Goal: Task Accomplishment & Management: Use online tool/utility

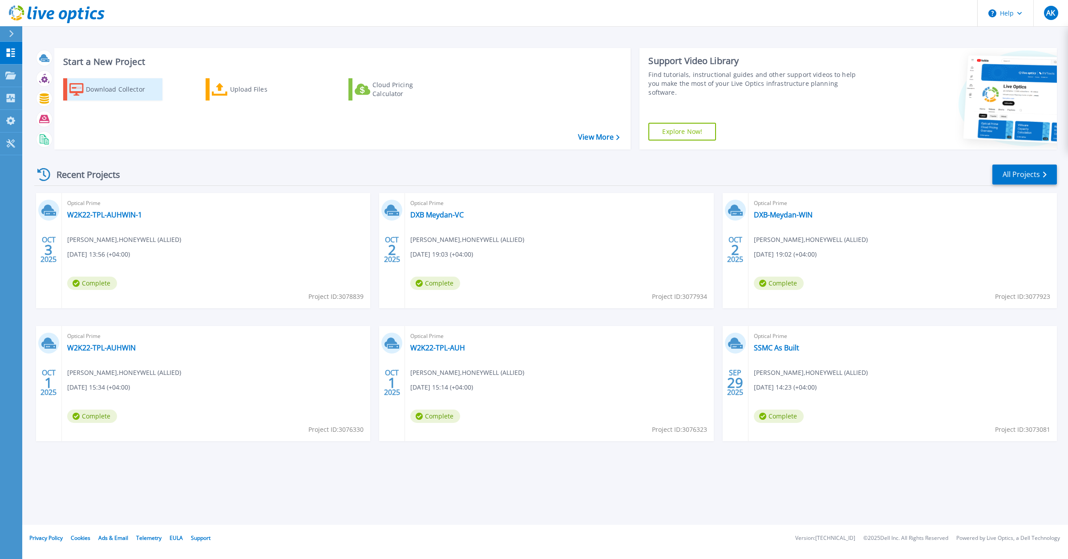
click at [105, 89] on div "Download Collector" at bounding box center [121, 90] width 71 height 18
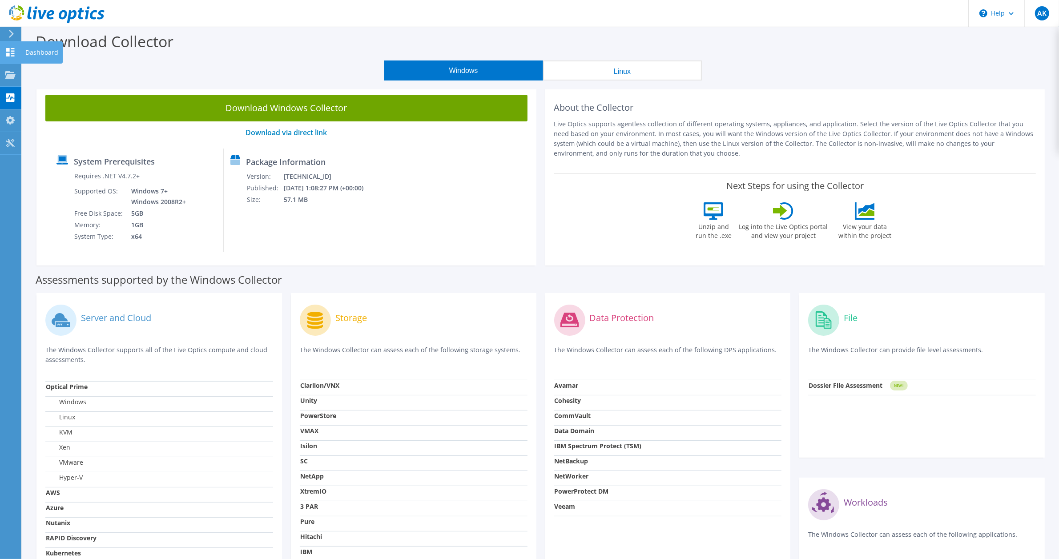
click at [12, 53] on use at bounding box center [10, 52] width 8 height 8
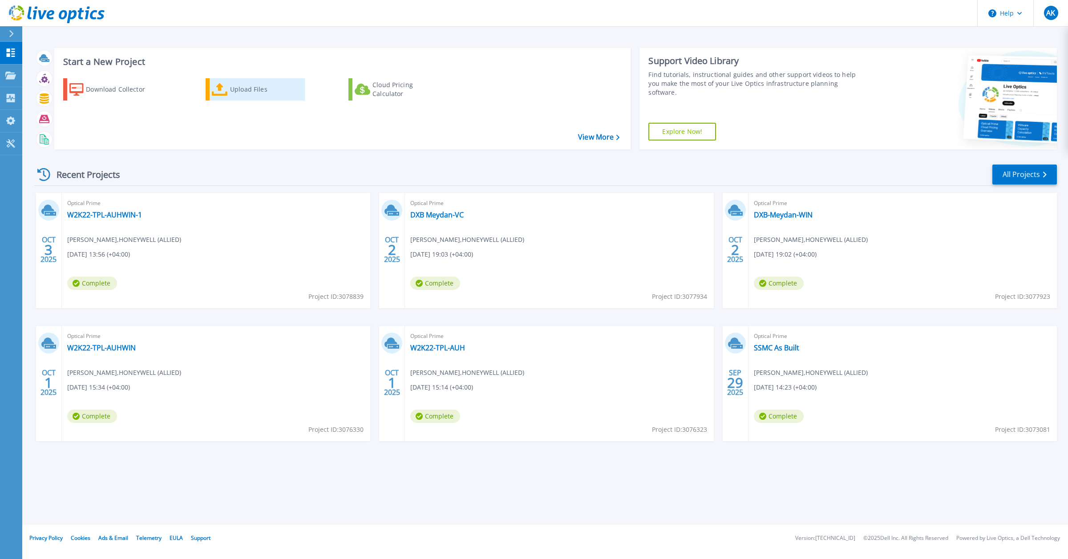
click at [254, 94] on div "Upload Files" at bounding box center [265, 90] width 71 height 18
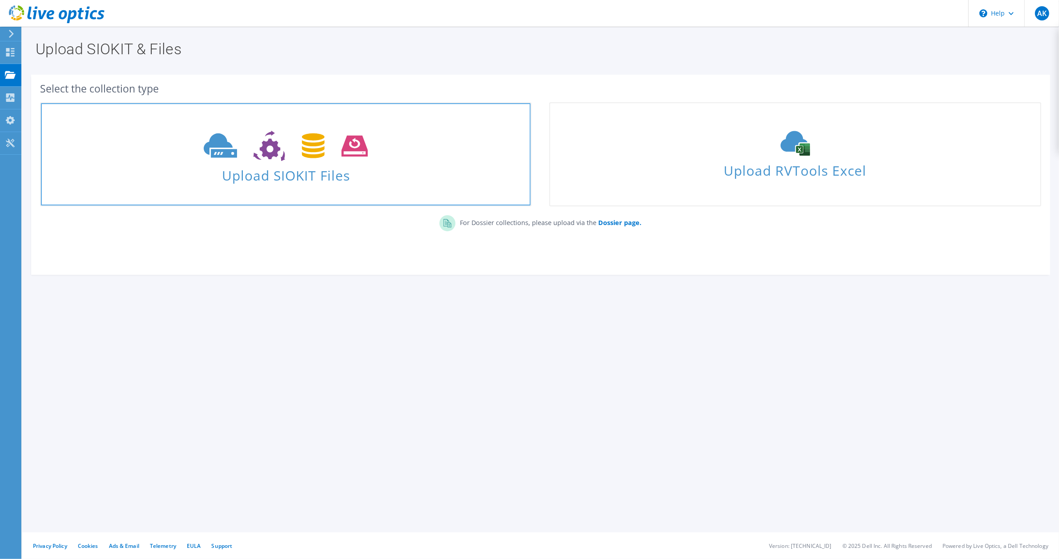
click at [319, 169] on span "Upload SIOKIT Files" at bounding box center [286, 172] width 490 height 19
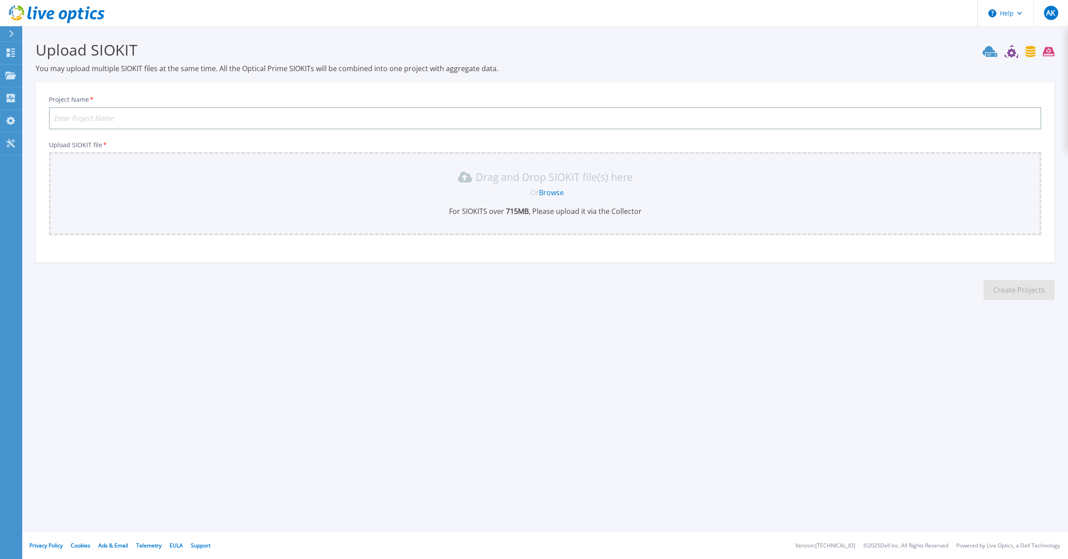
click at [99, 109] on input "Project Name *" at bounding box center [545, 118] width 992 height 22
click at [161, 117] on input "Project Name *" at bounding box center [545, 118] width 992 height 22
type input "AUH-WIN7days"
click at [510, 212] on b "715 MB" at bounding box center [516, 211] width 24 height 10
click at [561, 188] on link "Browse" at bounding box center [551, 193] width 25 height 10
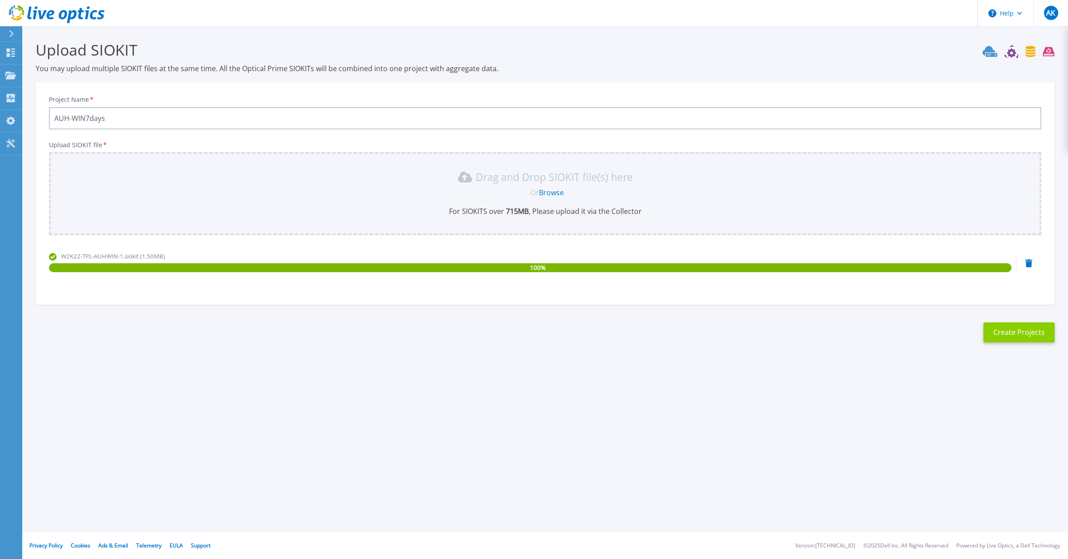
click at [1020, 330] on button "Create Projects" at bounding box center [1018, 333] width 71 height 20
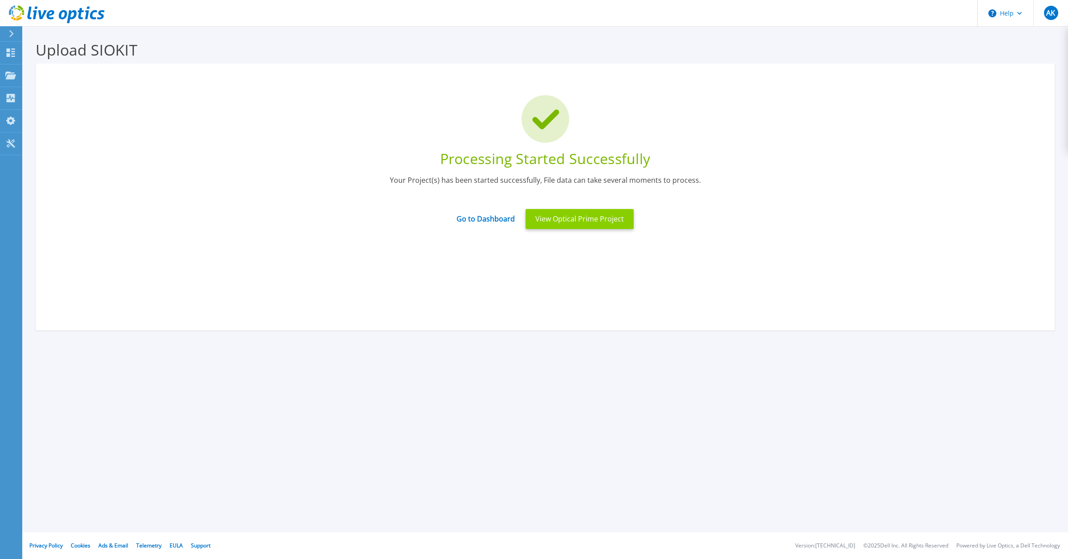
click at [577, 222] on button "View Optical Prime Project" at bounding box center [579, 219] width 108 height 20
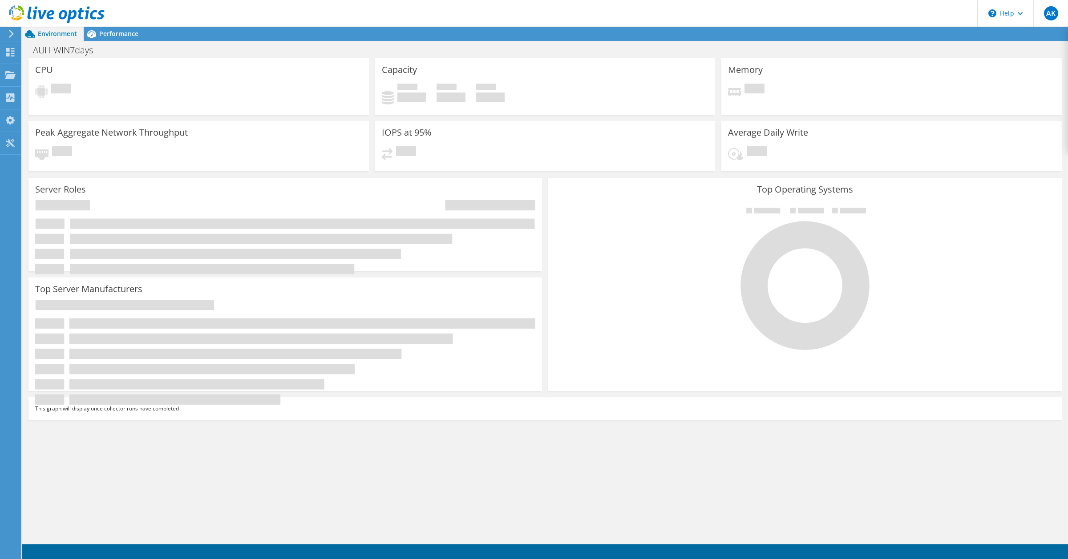
click at [149, 36] on div "Environment Performance Upgrades" at bounding box center [544, 34] width 1045 height 14
click at [114, 31] on span "Performance" at bounding box center [118, 33] width 39 height 8
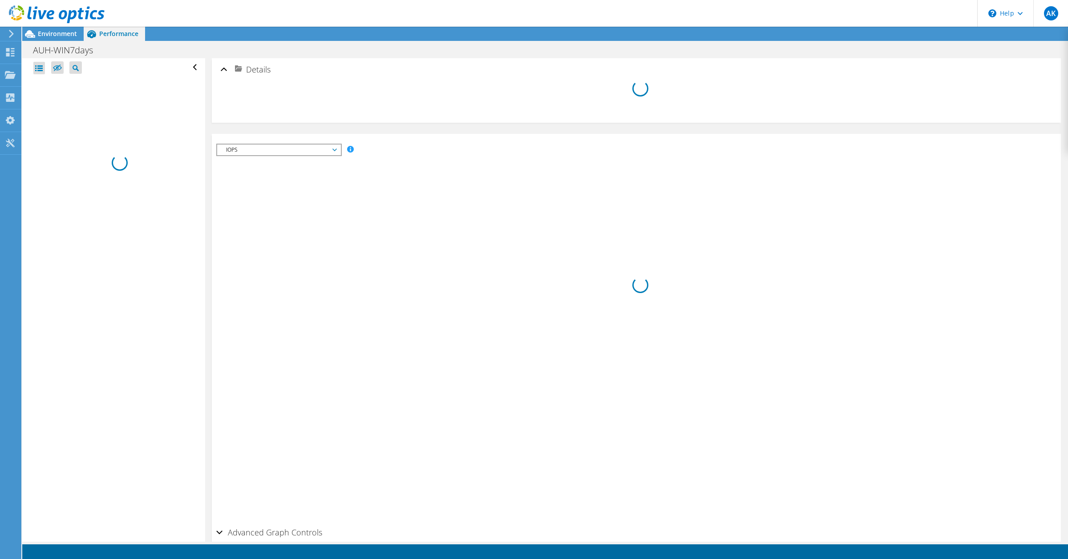
click at [250, 151] on span "IOPS" at bounding box center [279, 150] width 114 height 11
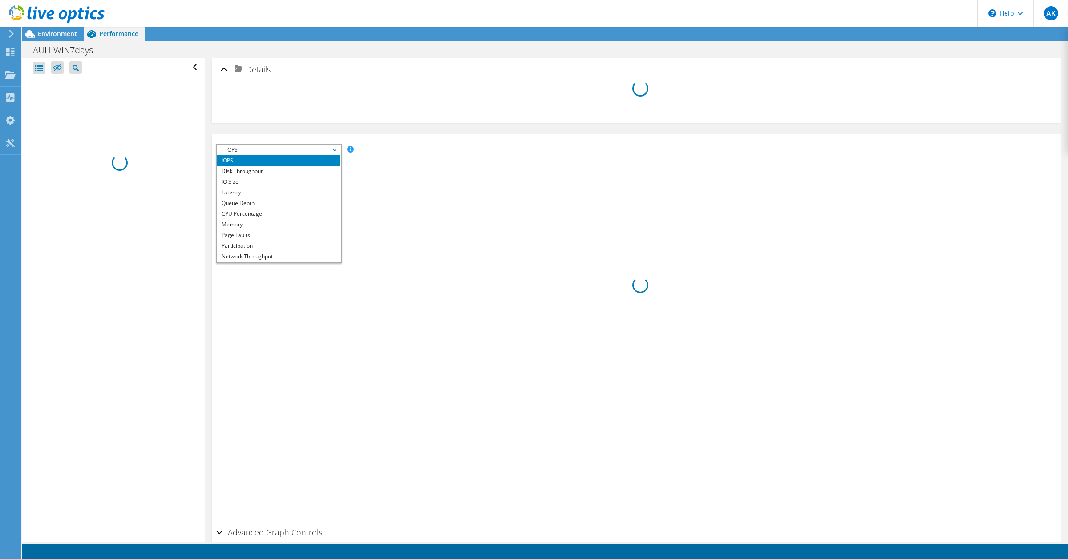
click at [250, 151] on span "IOPS" at bounding box center [279, 150] width 114 height 11
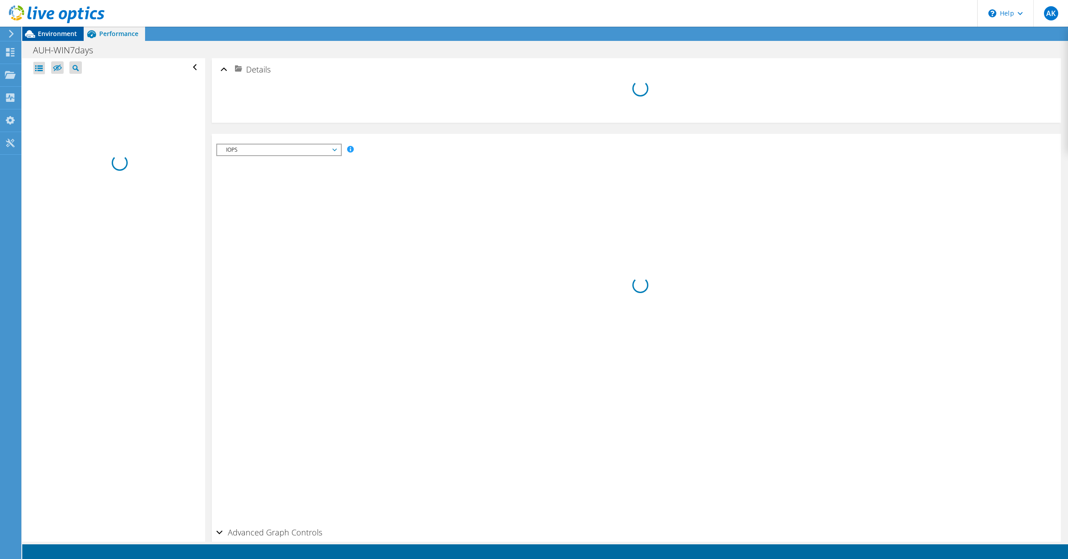
click at [76, 35] on span "Environment" at bounding box center [57, 33] width 39 height 8
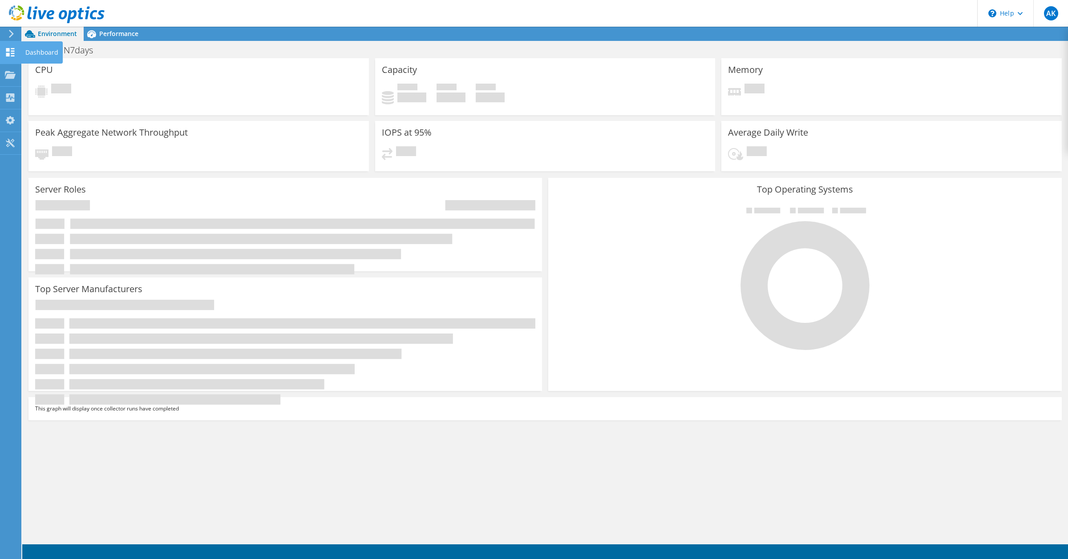
click at [12, 52] on icon at bounding box center [10, 52] width 11 height 8
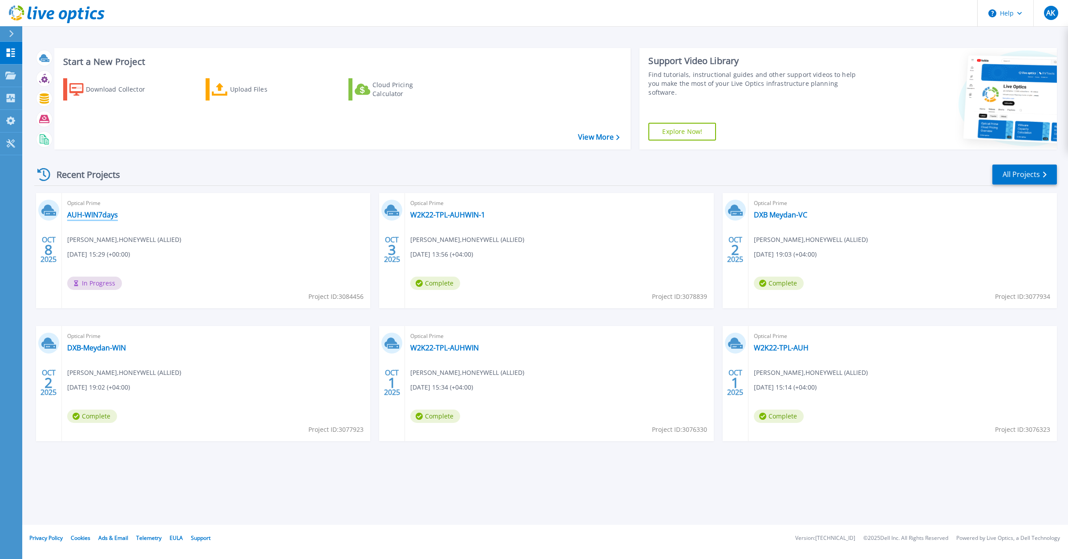
click at [96, 215] on link "AUH-WIN7days" at bounding box center [92, 214] width 51 height 9
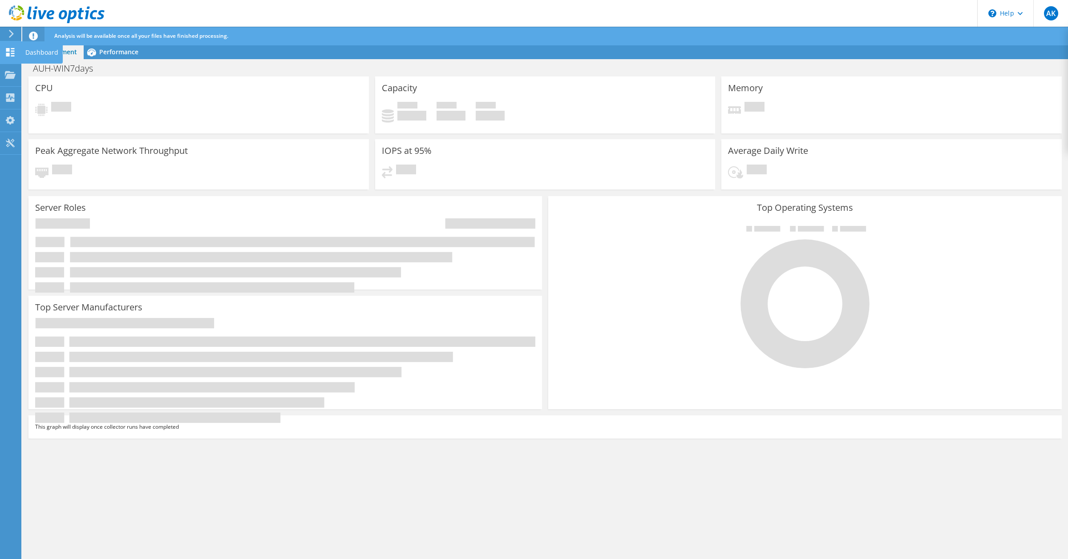
click at [14, 54] on icon at bounding box center [10, 52] width 11 height 8
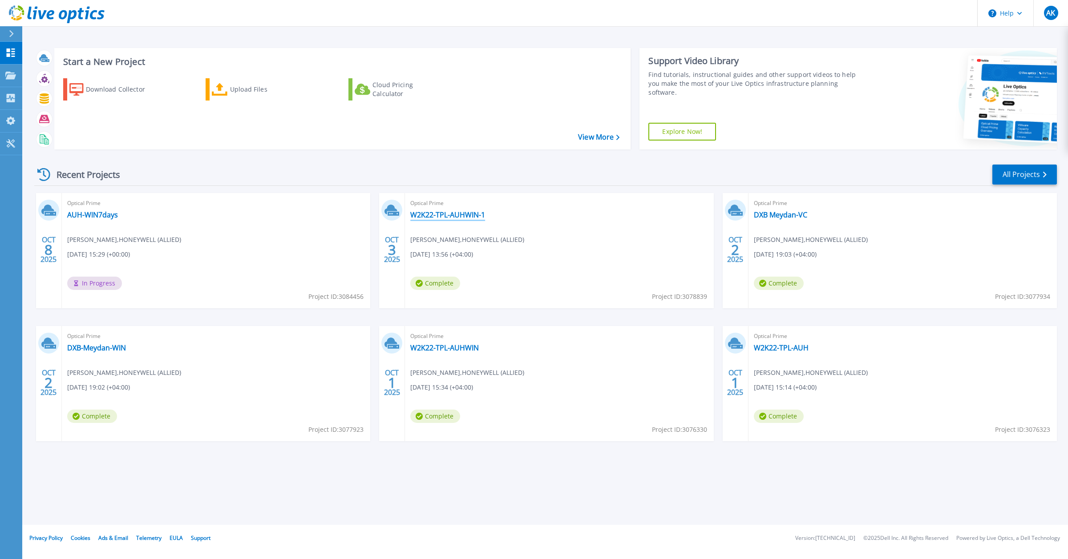
click at [448, 213] on link "W2K22-TPL-AUHWIN-1" at bounding box center [447, 214] width 75 height 9
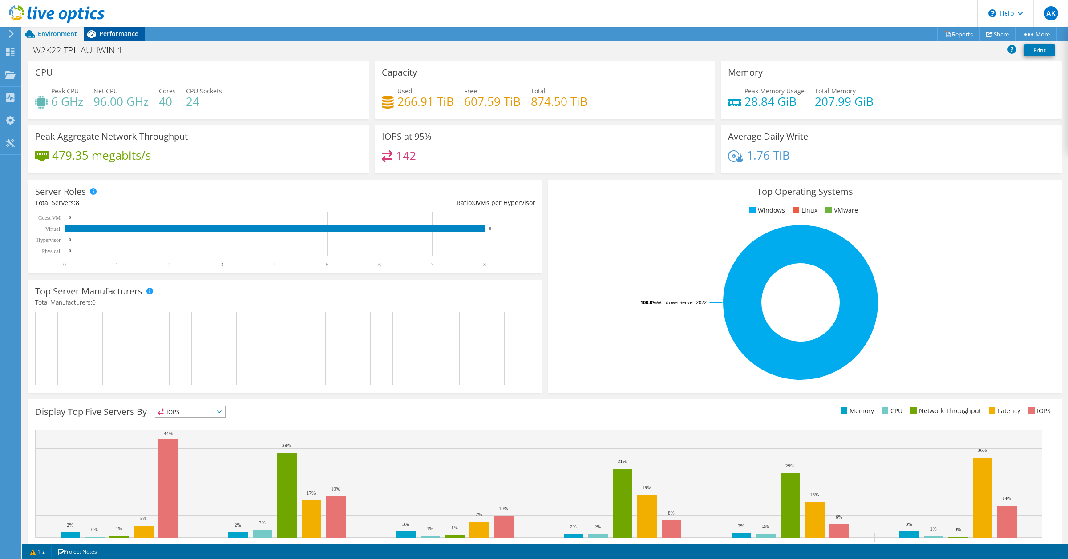
click at [125, 35] on span "Performance" at bounding box center [118, 33] width 39 height 8
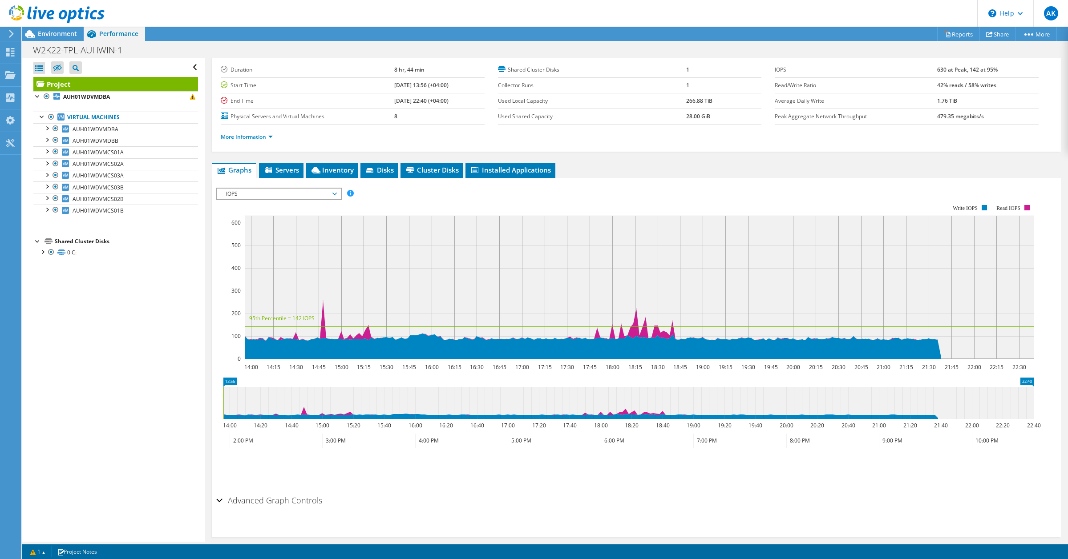
scroll to position [56, 0]
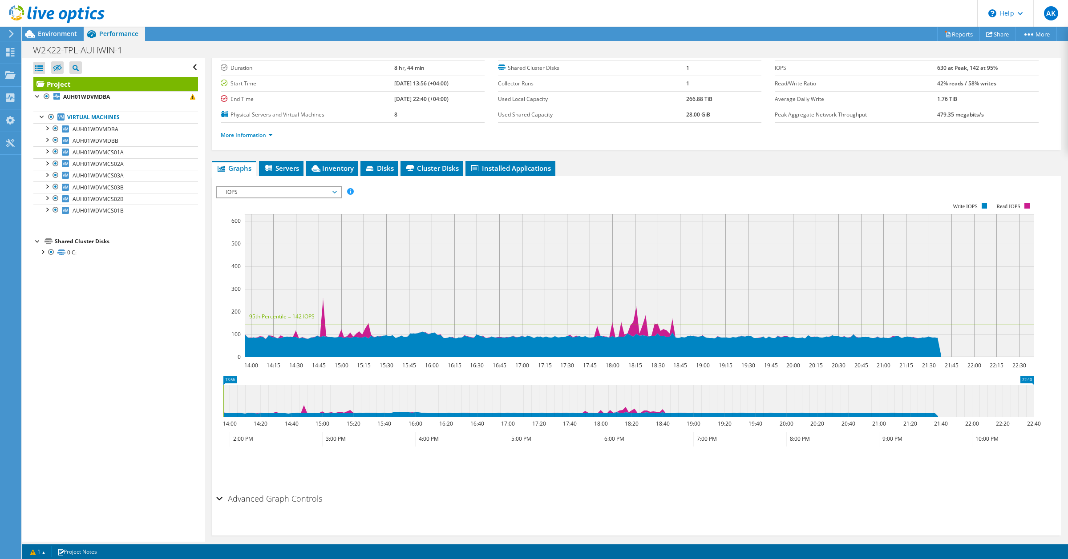
click at [12, 31] on icon at bounding box center [11, 34] width 7 height 8
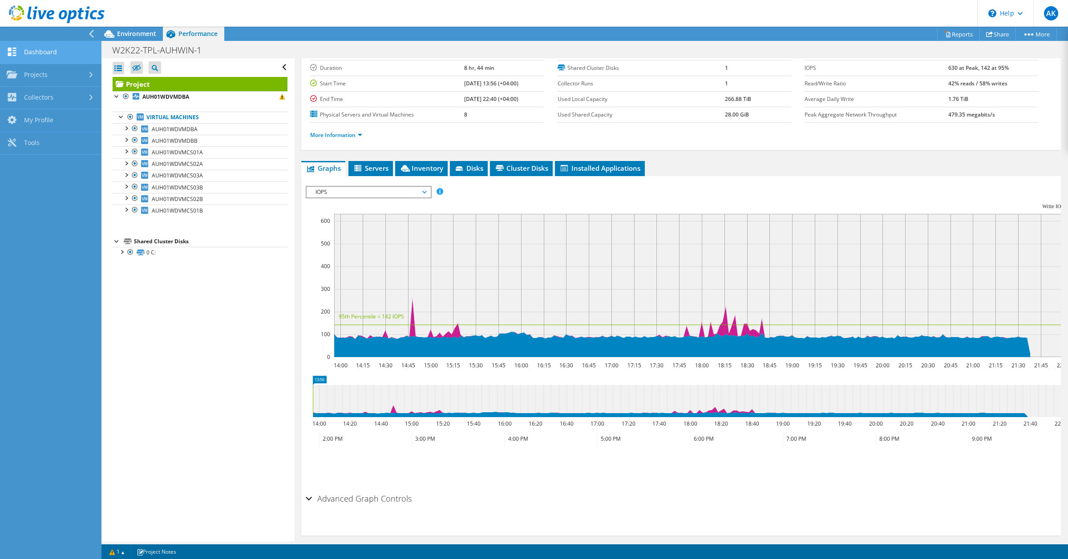
click at [56, 54] on link "Dashboard" at bounding box center [50, 52] width 101 height 23
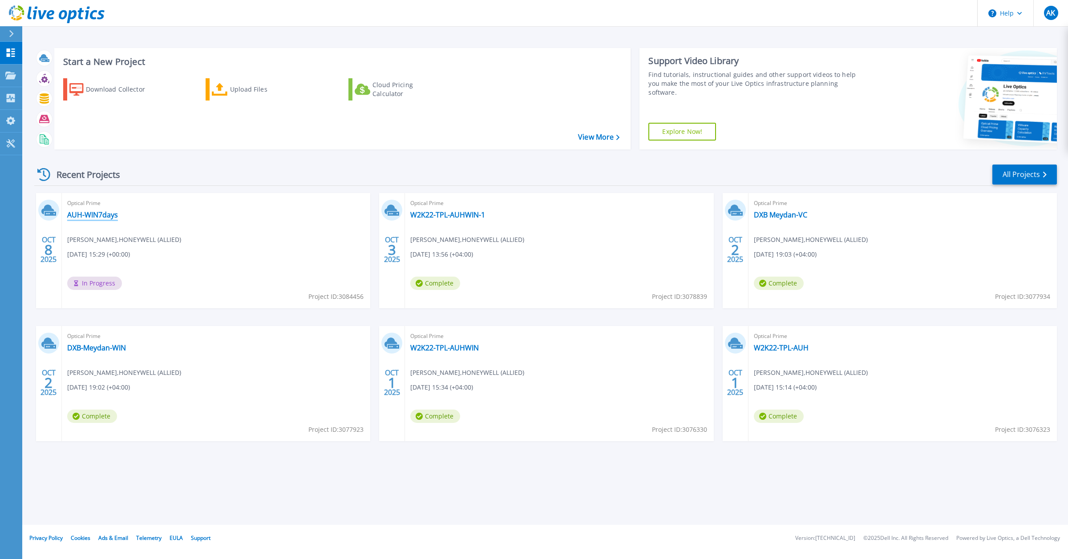
click at [85, 210] on link "AUH-WIN7days" at bounding box center [92, 214] width 51 height 9
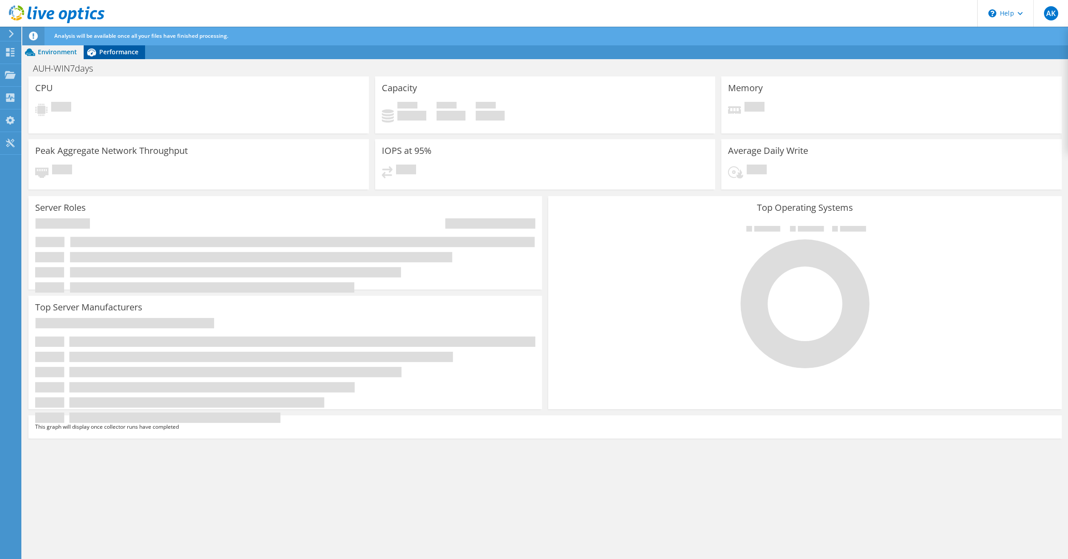
click at [117, 54] on span "Performance" at bounding box center [118, 52] width 39 height 8
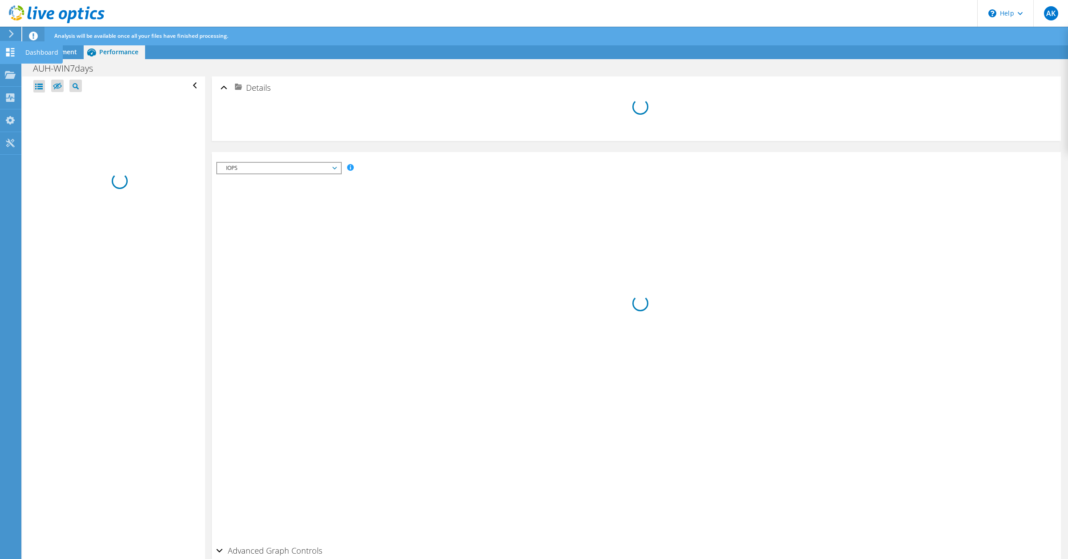
click at [36, 52] on div "Dashboard" at bounding box center [42, 52] width 42 height 22
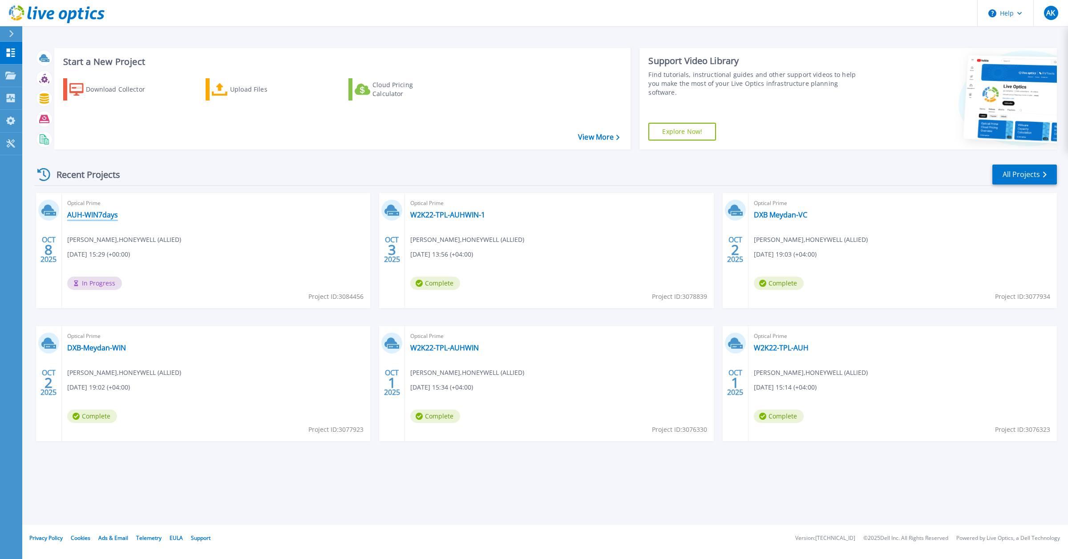
click at [107, 217] on link "AUH-WIN7days" at bounding box center [92, 214] width 51 height 9
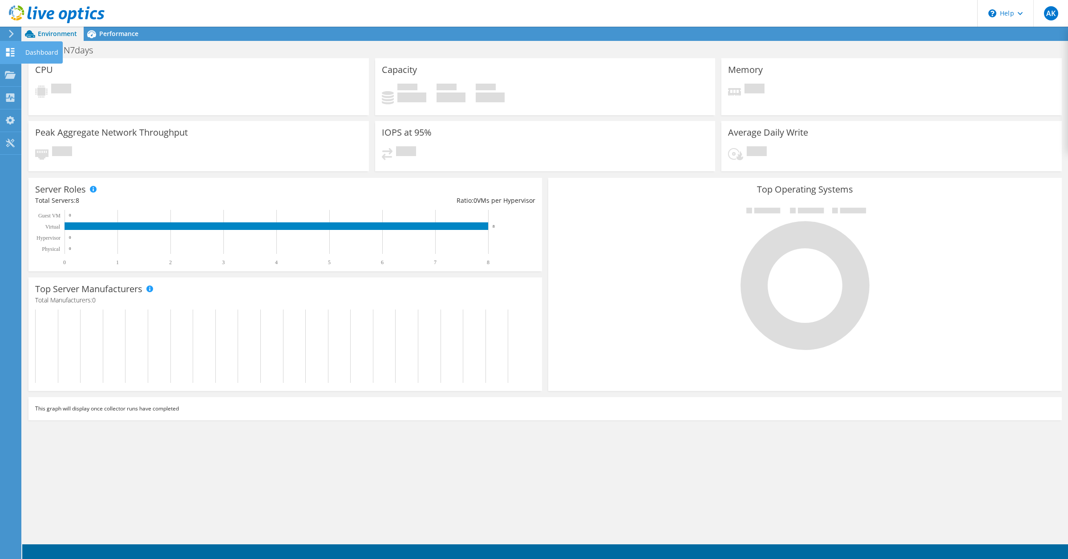
click at [9, 50] on use at bounding box center [10, 52] width 8 height 8
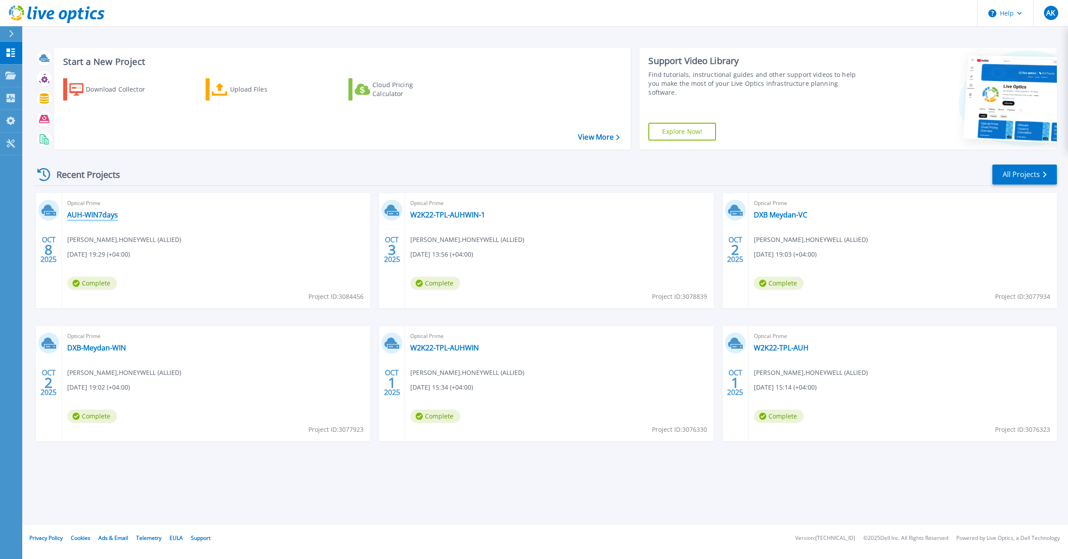
click at [101, 214] on link "AUH-WIN7days" at bounding box center [92, 214] width 51 height 9
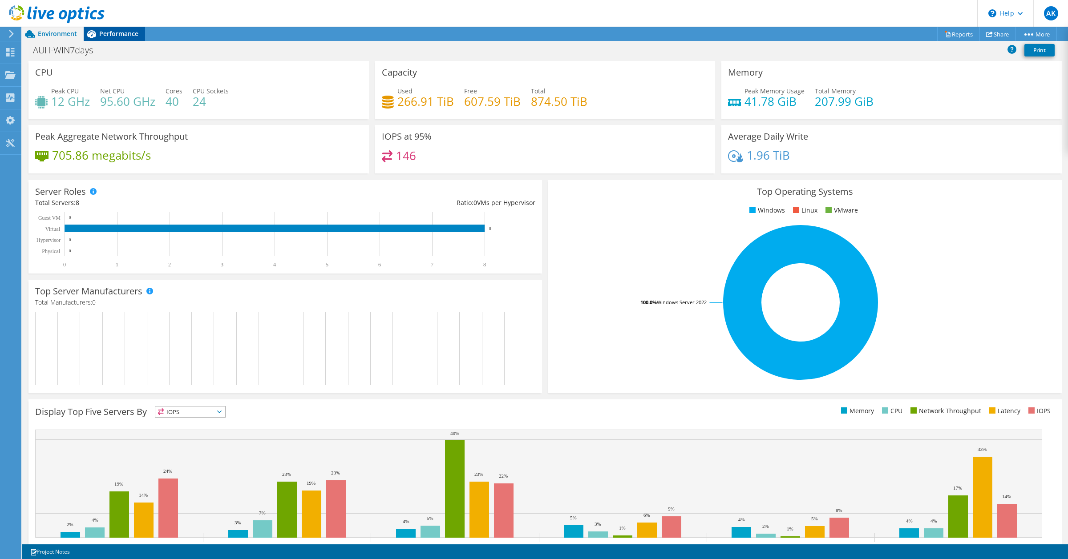
click at [124, 33] on span "Performance" at bounding box center [118, 33] width 39 height 8
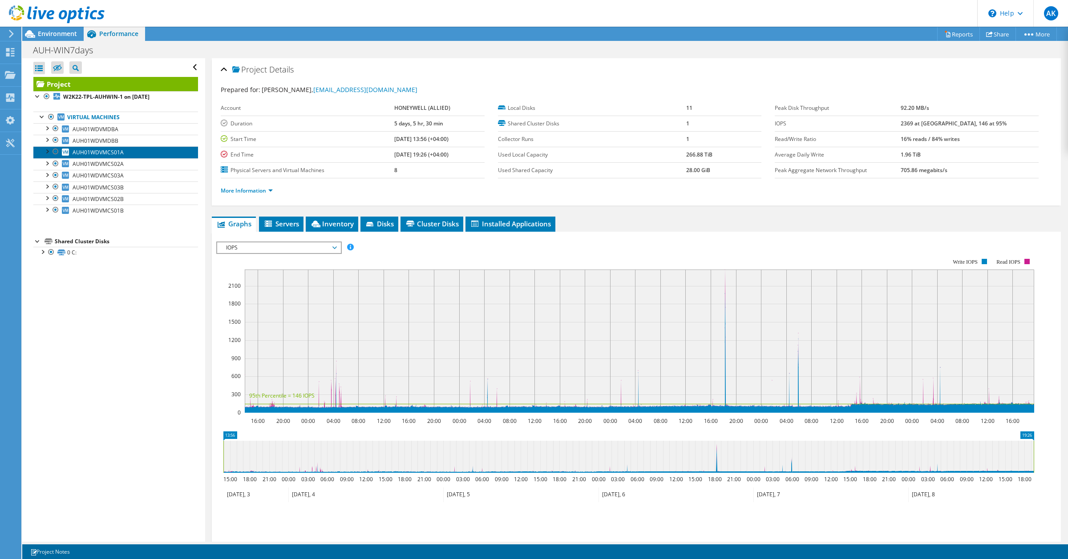
click at [125, 156] on link "AUH01WDVMCS01A" at bounding box center [115, 152] width 165 height 12
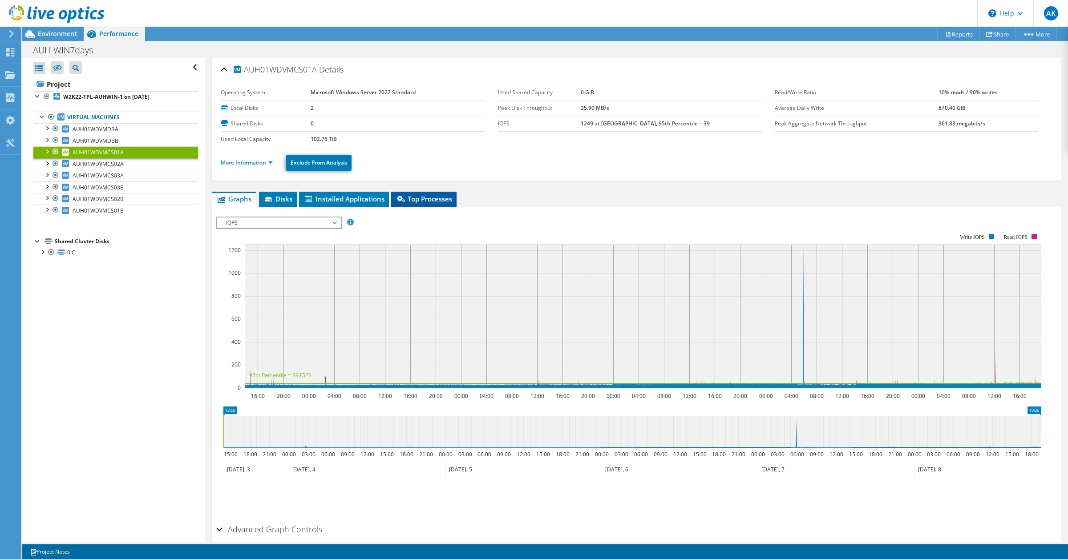
click at [435, 192] on li "Top Processes" at bounding box center [423, 199] width 65 height 15
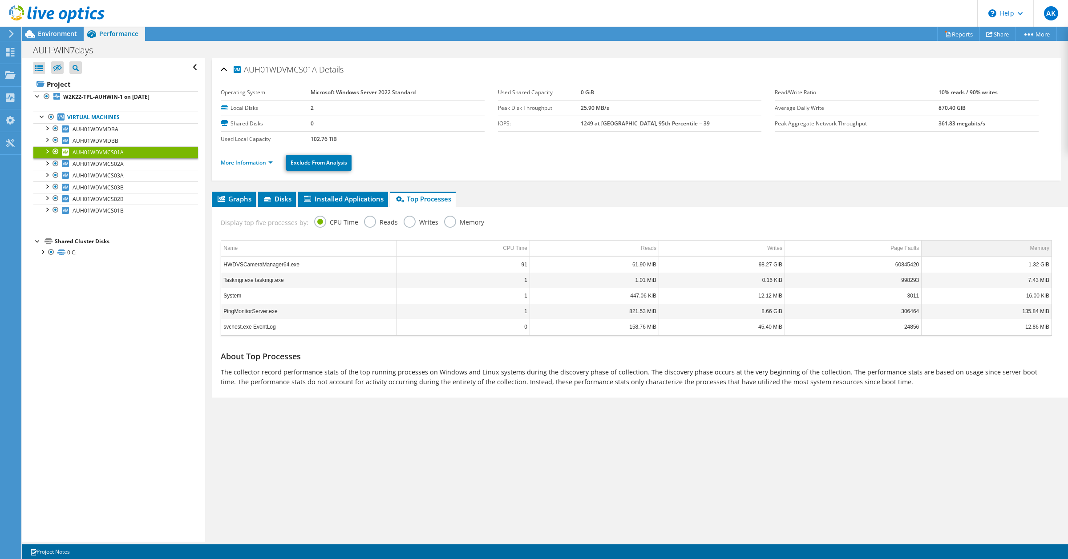
click at [1004, 250] on td "Memory" at bounding box center [986, 249] width 130 height 16
click at [292, 281] on td "PingMonitorServer.exe" at bounding box center [308, 280] width 175 height 16
click at [895, 252] on div "Page Faults" at bounding box center [904, 248] width 28 height 11
click at [906, 250] on div "Page Faults" at bounding box center [904, 248] width 28 height 11
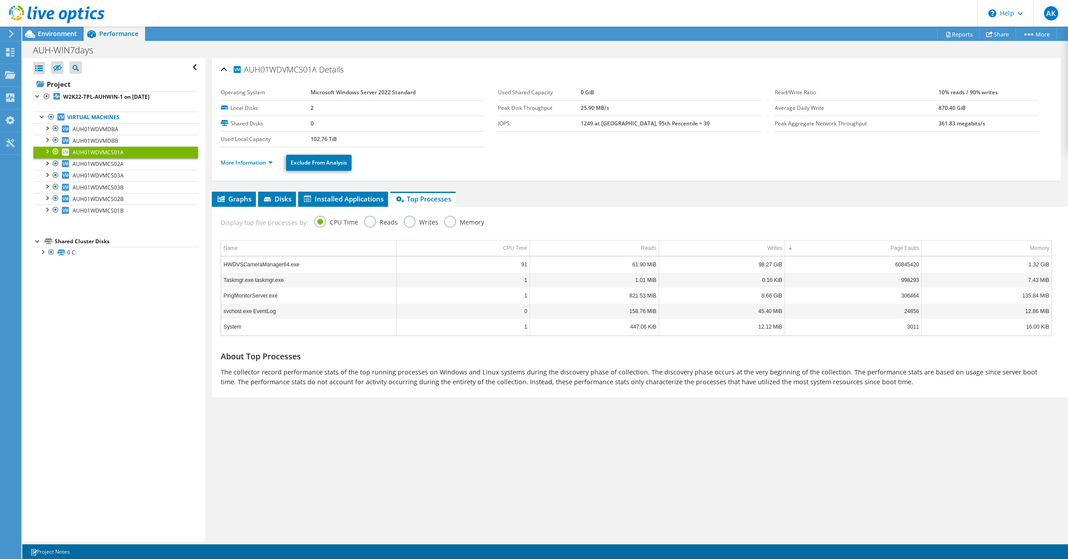
click at [448, 217] on label "Memory" at bounding box center [464, 221] width 40 height 11
click at [0, 0] on input "Memory" at bounding box center [0, 0] width 0 height 0
click at [1031, 243] on div "Memory" at bounding box center [1039, 248] width 19 height 11
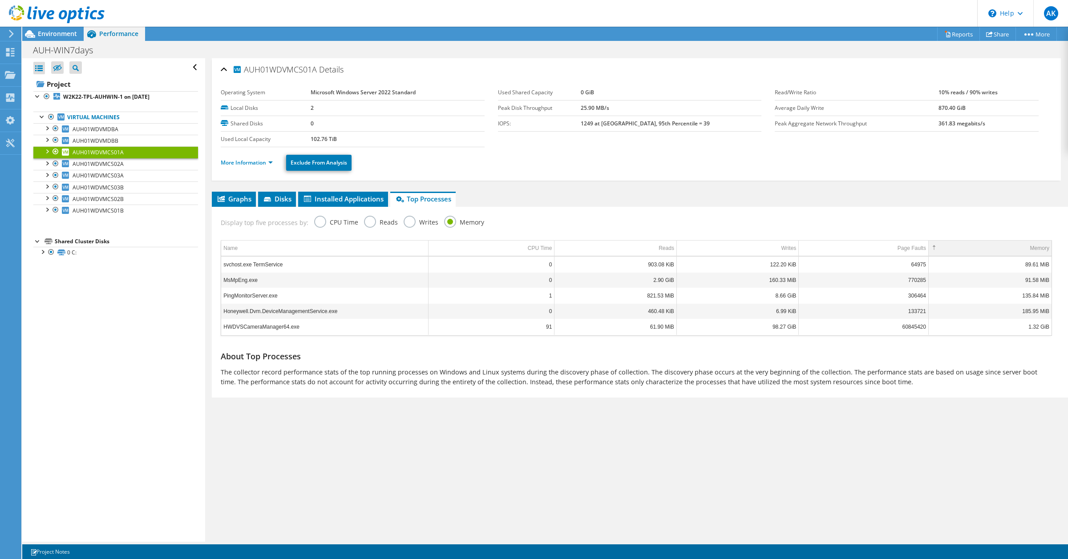
click at [1031, 246] on div "Memory" at bounding box center [1039, 248] width 19 height 11
click at [366, 202] on span "Installed Applications" at bounding box center [343, 198] width 81 height 9
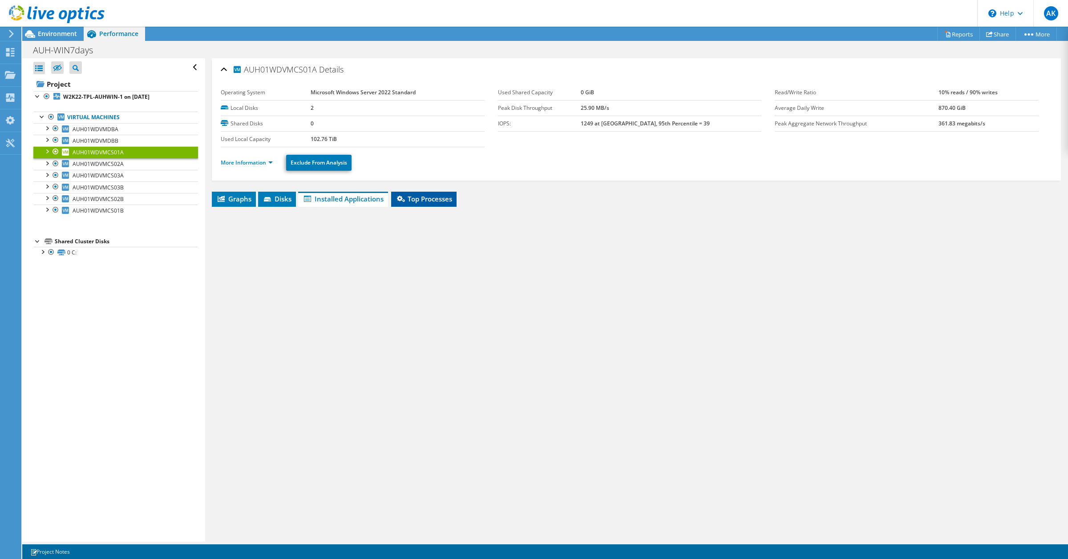
click at [425, 196] on span "Top Processes" at bounding box center [423, 198] width 56 height 9
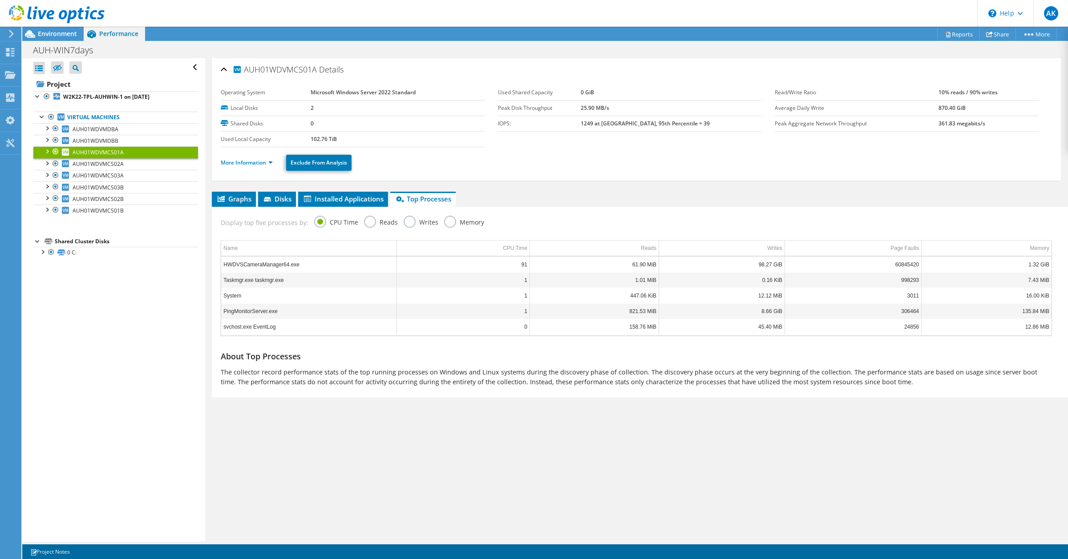
click at [374, 220] on label "Reads" at bounding box center [381, 221] width 34 height 11
click at [0, 0] on input "Reads" at bounding box center [0, 0] width 0 height 0
click at [503, 247] on div "CPU Time" at bounding box center [504, 248] width 24 height 11
click at [612, 246] on td "Reads" at bounding box center [584, 249] width 131 height 16
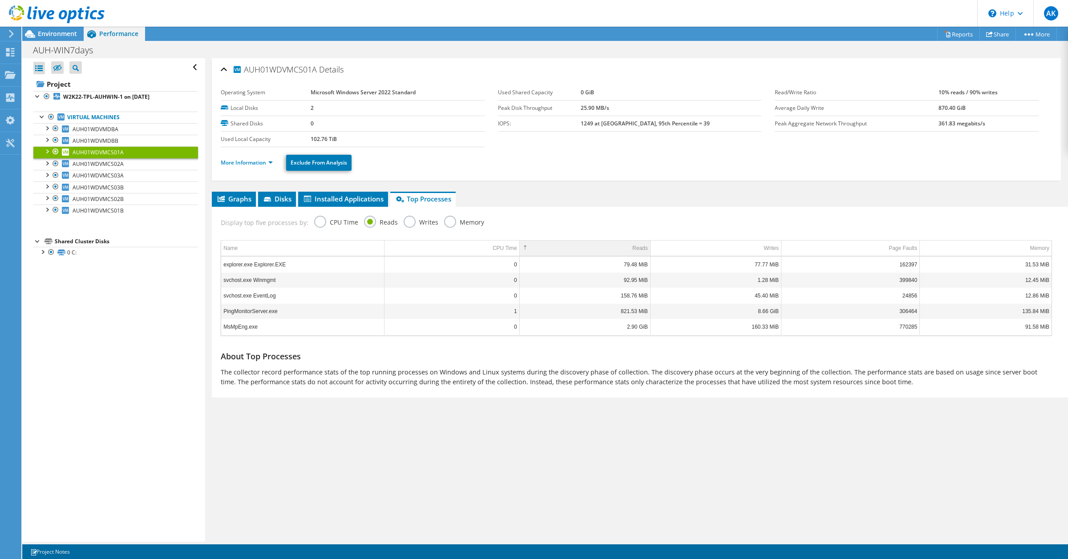
click at [612, 246] on td "Reads" at bounding box center [584, 249] width 131 height 16
click at [619, 281] on td "821.53 MiB" at bounding box center [584, 280] width 131 height 16
click at [444, 220] on label "Memory" at bounding box center [464, 221] width 40 height 11
click at [0, 0] on input "Memory" at bounding box center [0, 0] width 0 height 0
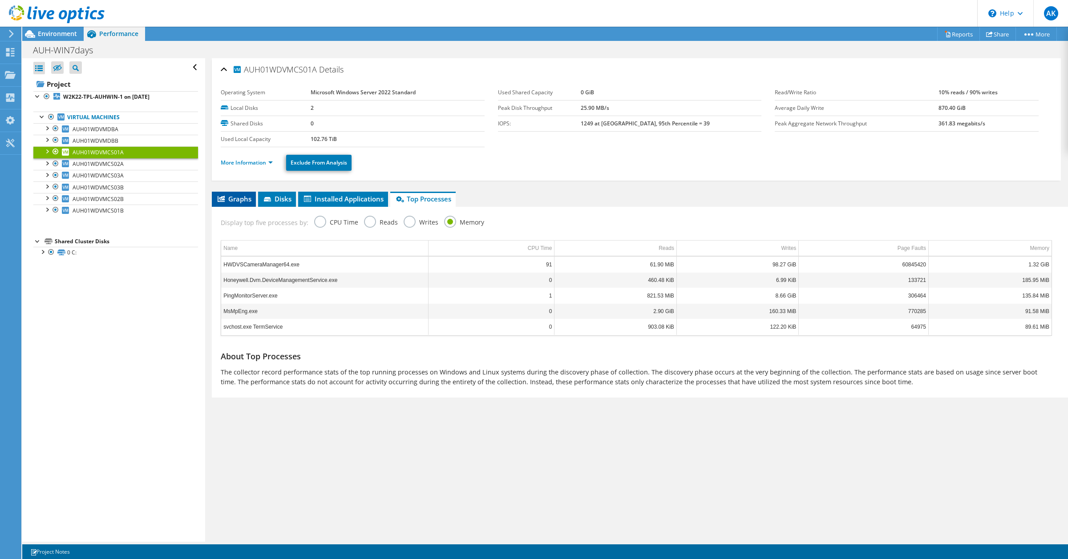
click at [234, 199] on span "Graphs" at bounding box center [233, 198] width 35 height 9
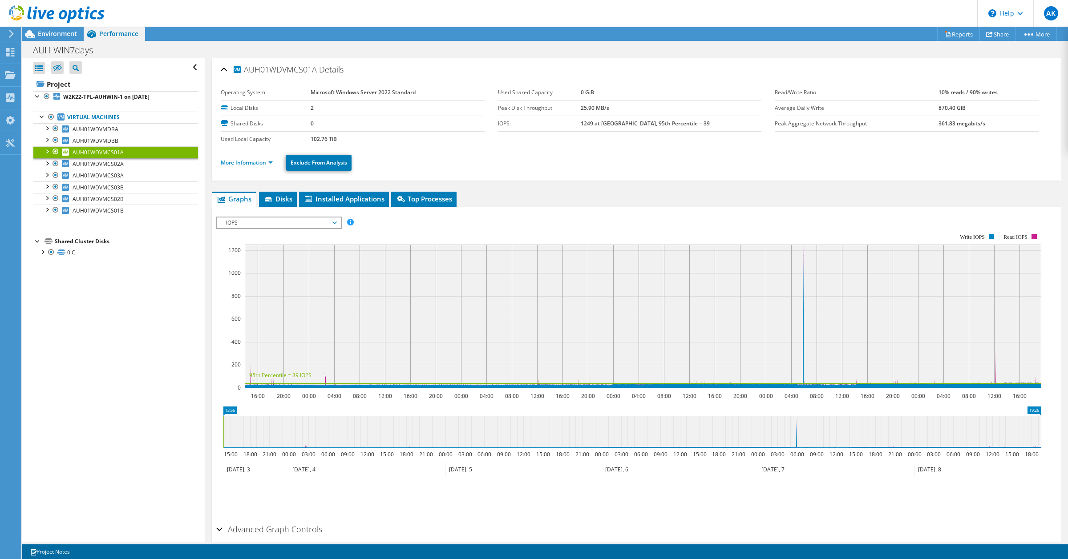
scroll to position [39, 0]
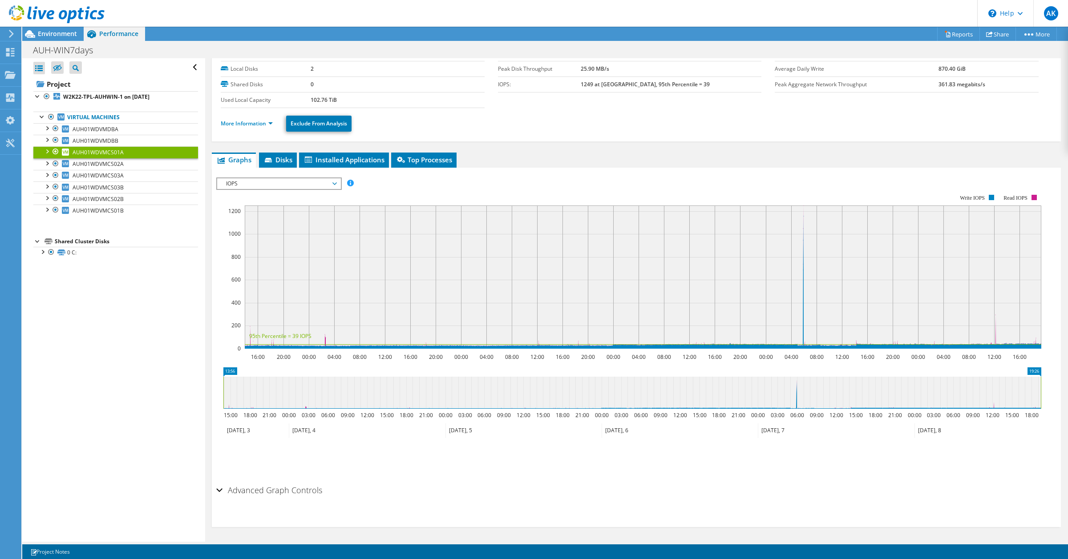
click at [334, 182] on span "IOPS" at bounding box center [279, 183] width 114 height 11
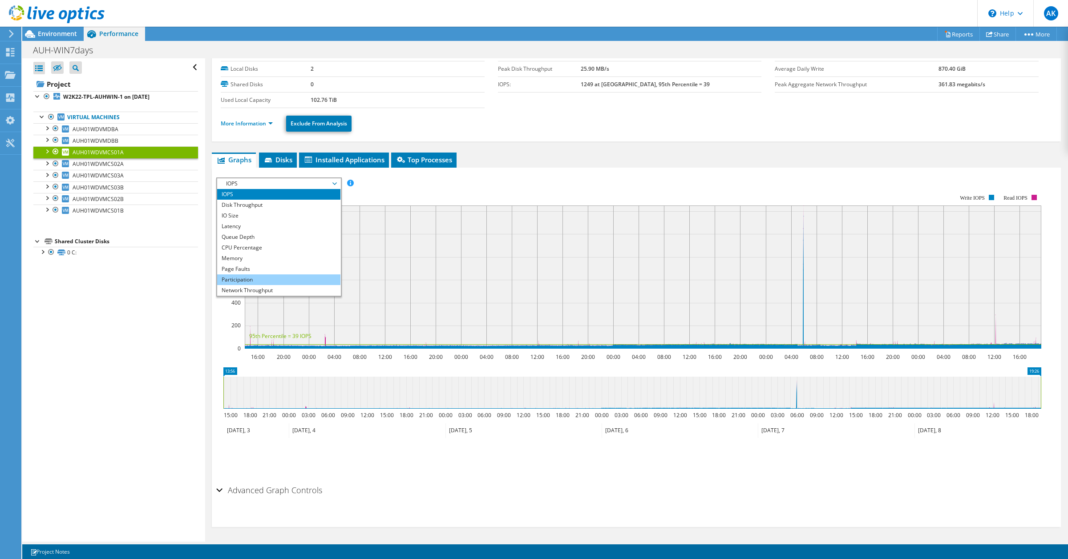
scroll to position [32, 0]
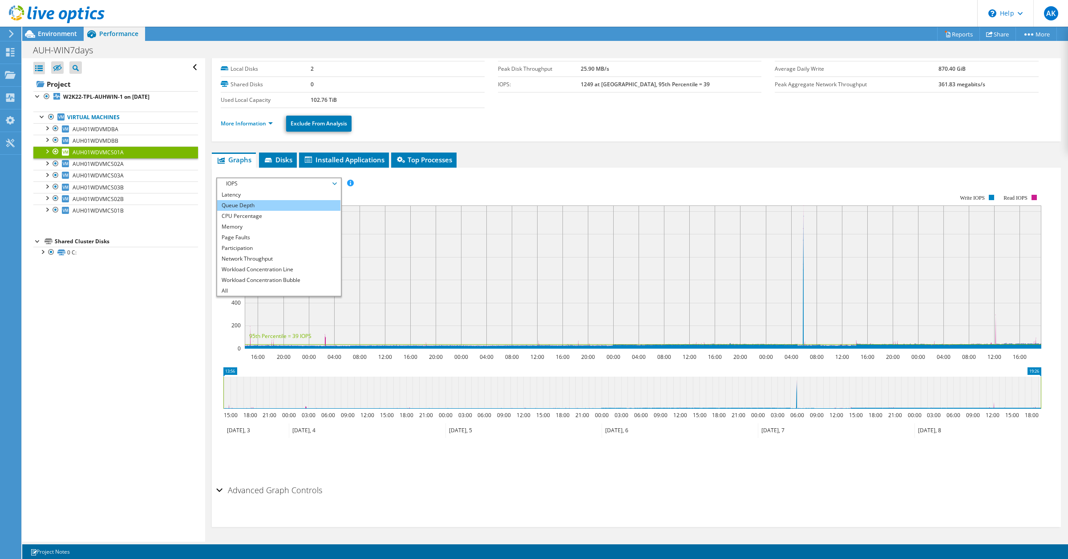
click at [251, 201] on li "Queue Depth" at bounding box center [278, 205] width 123 height 11
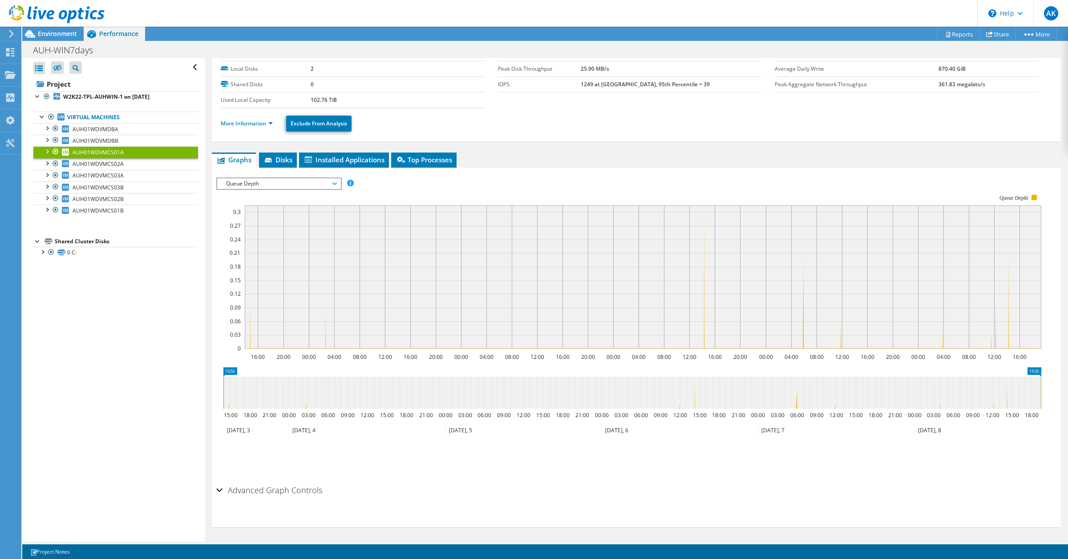
scroll to position [0, 0]
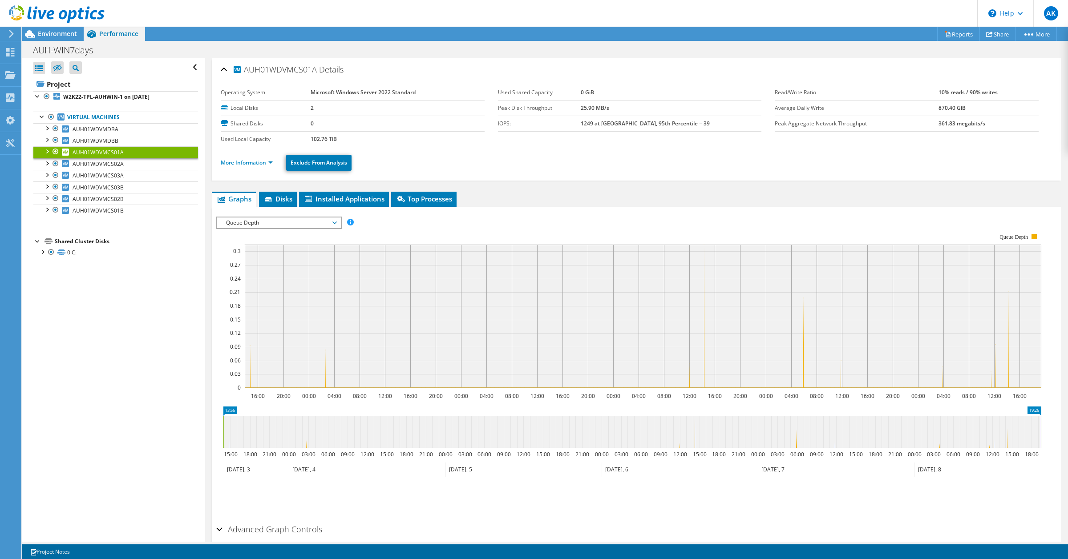
click at [316, 223] on span "Queue Depth" at bounding box center [279, 223] width 114 height 11
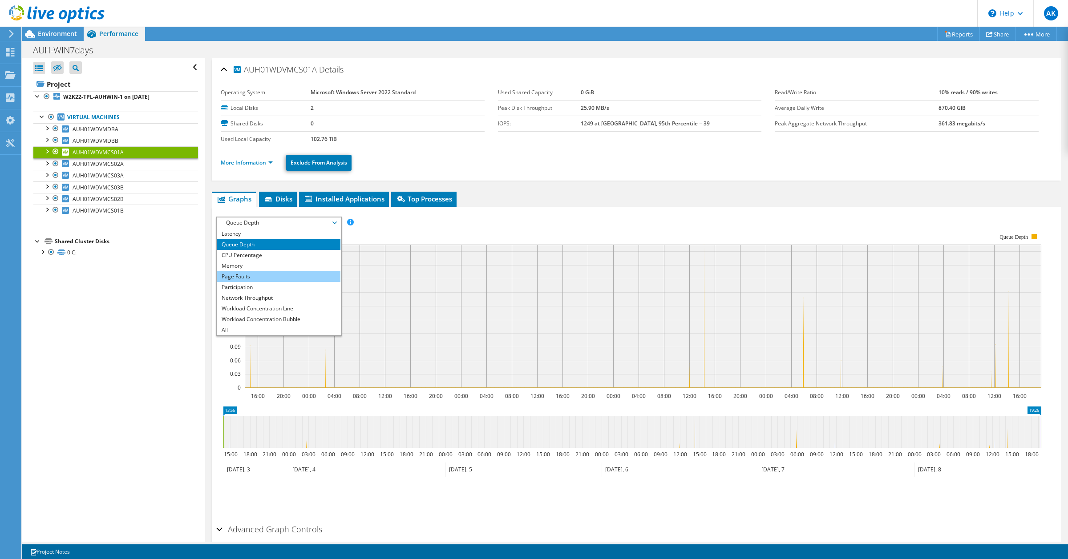
click at [251, 278] on li "Page Faults" at bounding box center [278, 276] width 123 height 11
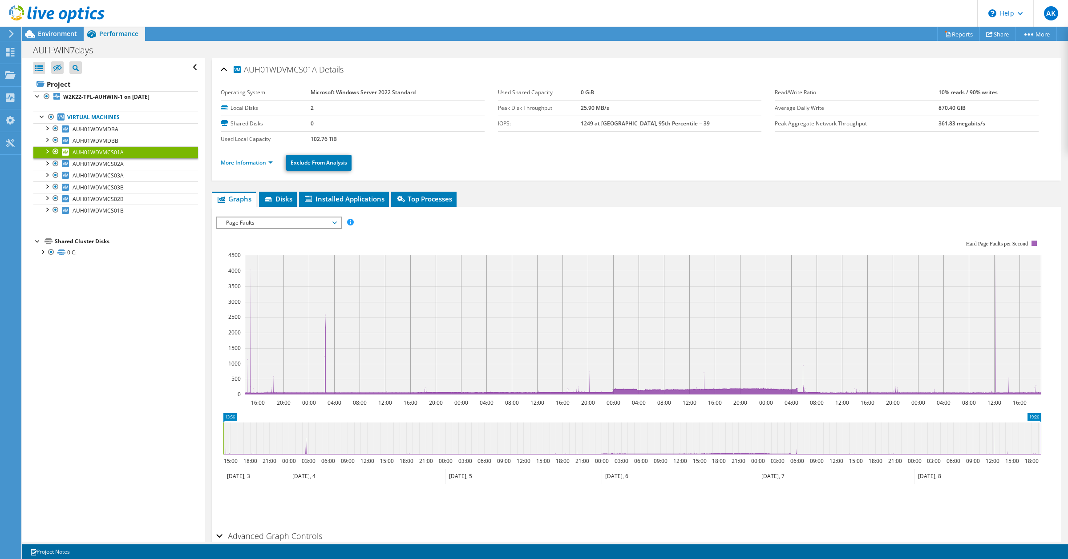
click at [305, 218] on span "Page Faults" at bounding box center [279, 223] width 114 height 11
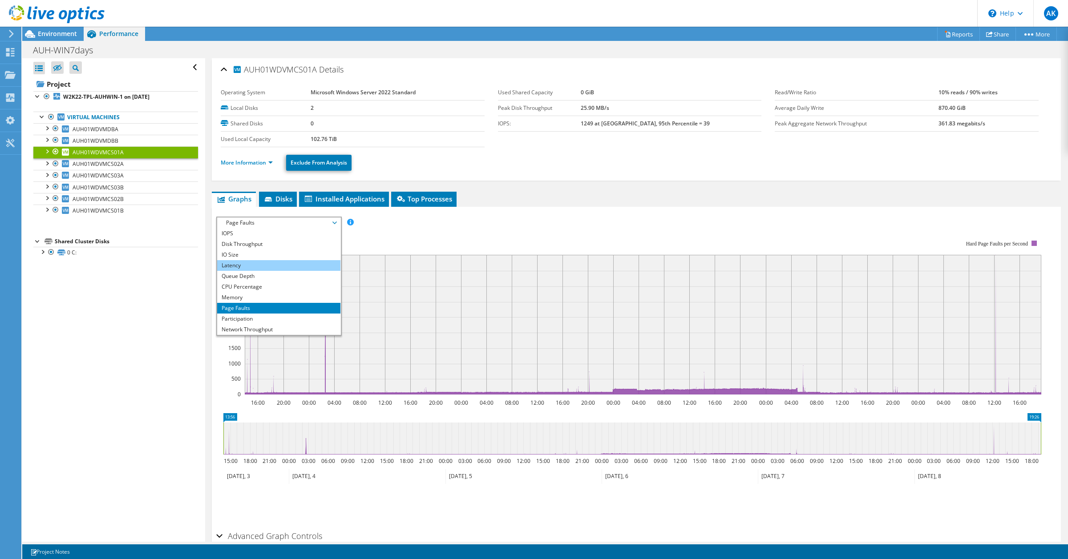
click at [249, 266] on li "Latency" at bounding box center [278, 265] width 123 height 11
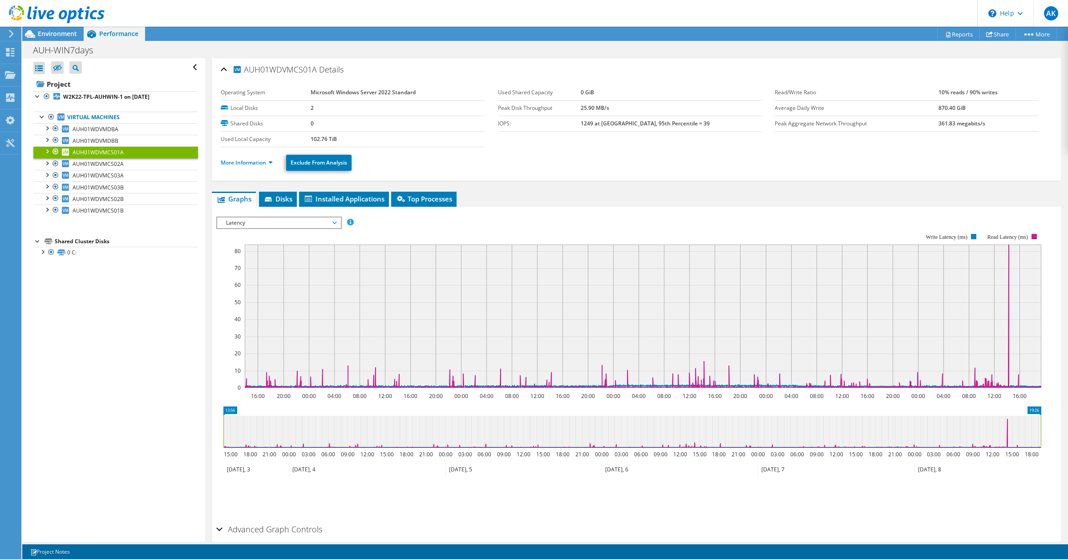
click at [311, 219] on span "Latency" at bounding box center [279, 223] width 114 height 11
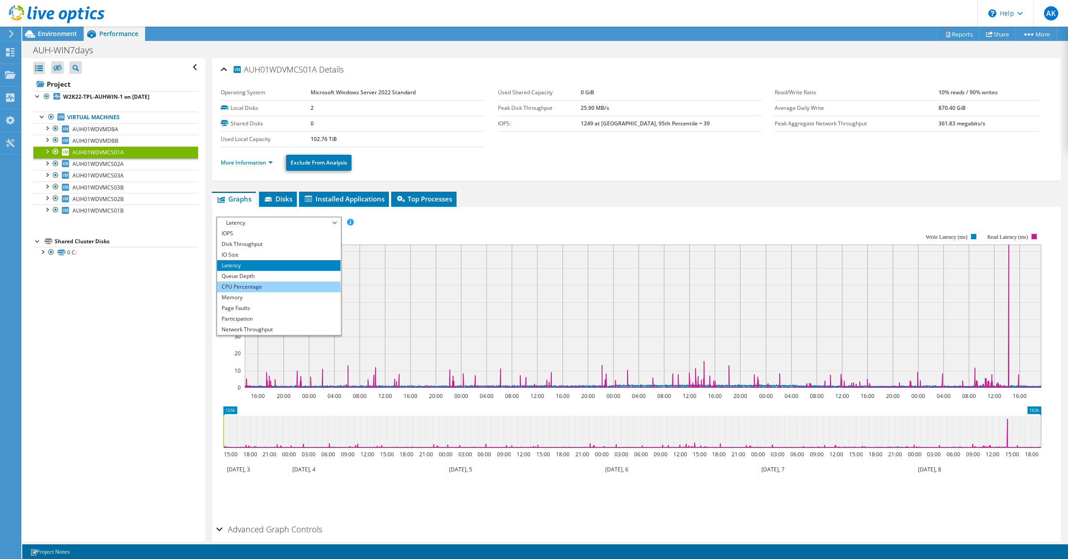
click at [259, 287] on li "CPU Percentage" at bounding box center [278, 287] width 123 height 11
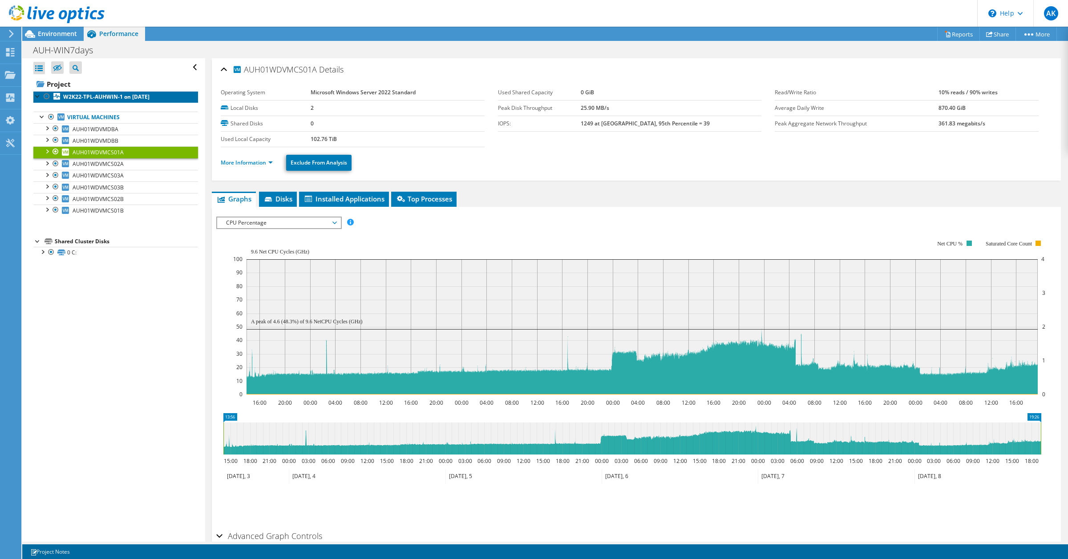
click at [129, 94] on b "W2K22-TPL-AUHWIN-1 on [DATE]" at bounding box center [106, 97] width 86 height 8
